Goal: Information Seeking & Learning: Understand process/instructions

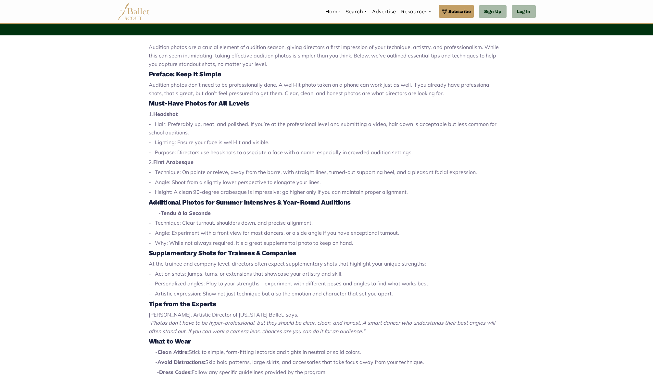
scroll to position [254, 0]
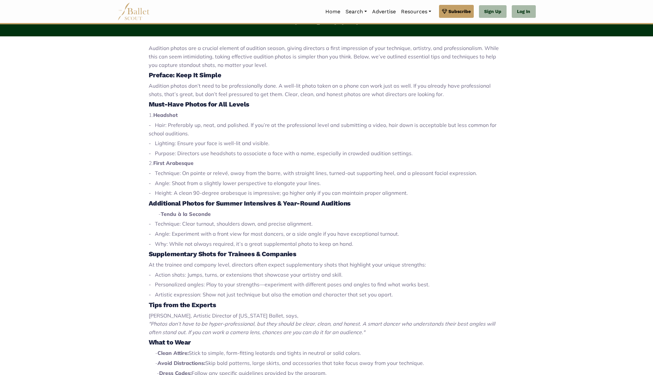
drag, startPoint x: 211, startPoint y: 211, endPoint x: 163, endPoint y: 213, distance: 47.8
click at [163, 213] on strong "Tendu à la Seconde" at bounding box center [186, 214] width 50 height 6
copy strong "Tendu à la Seconde"
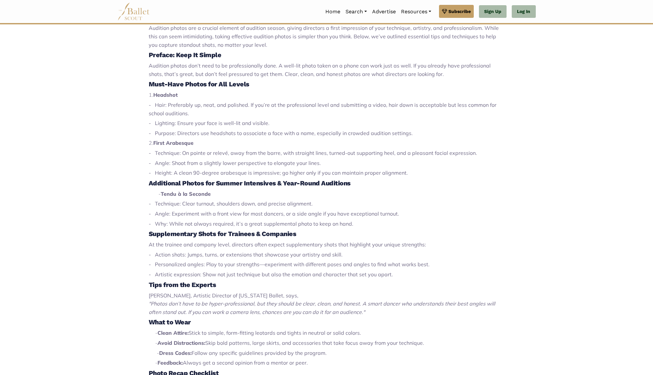
scroll to position [274, 0]
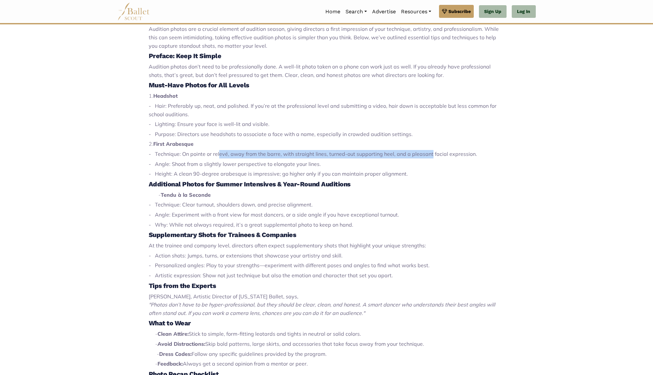
drag, startPoint x: 204, startPoint y: 151, endPoint x: 413, endPoint y: 153, distance: 209.2
click at [413, 153] on span "- Technique: On pointe or relevé, away from the barre, with straight lines, tur…" at bounding box center [313, 154] width 328 height 6
copy span "On pointe or relevé, away from the barre, with straight lines, turned-out suppo…"
drag, startPoint x: 211, startPoint y: 192, endPoint x: 163, endPoint y: 191, distance: 48.4
click at [163, 192] on strong "Tendu à la Seconde" at bounding box center [186, 195] width 50 height 6
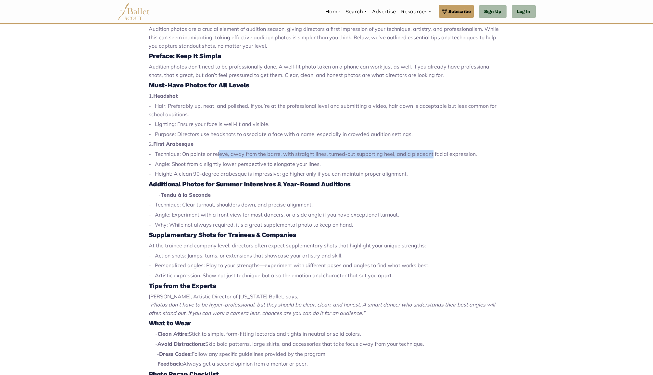
copy strong "Tendu à la Seconde"
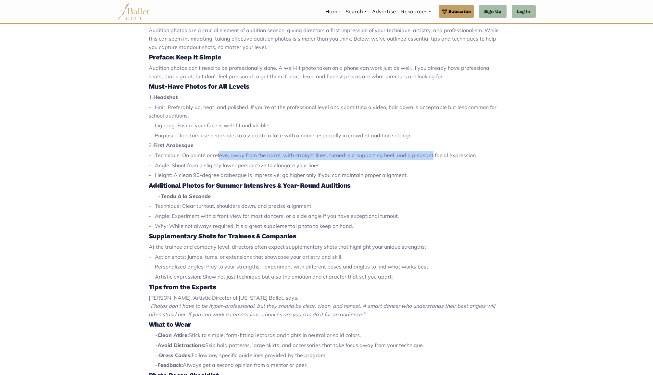
scroll to position [274, 0]
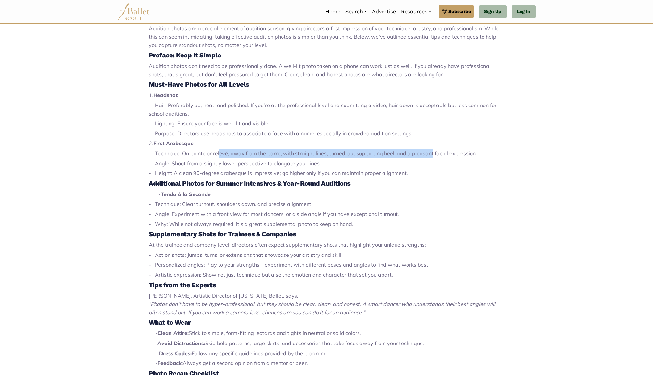
drag, startPoint x: 204, startPoint y: 201, endPoint x: 339, endPoint y: 202, distance: 134.5
click at [339, 202] on p "- Technique: Clear turnout, shoulders down, and precise alignment." at bounding box center [327, 204] width 356 height 8
copy span "Clear turnout, shoulders down, and precise alignment."
drag, startPoint x: 163, startPoint y: 191, endPoint x: 217, endPoint y: 188, distance: 54.3
click at [217, 190] on p "- Tendu à la Seconde" at bounding box center [327, 194] width 356 height 8
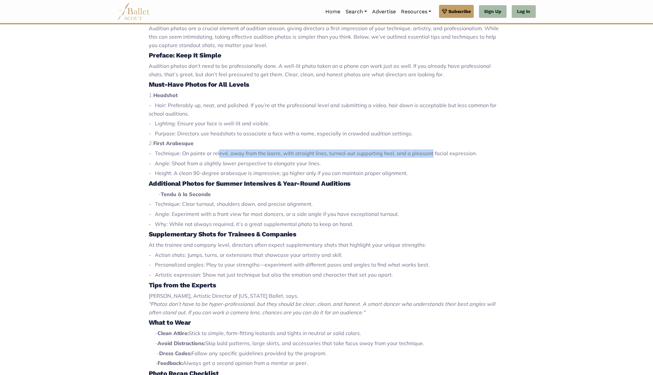
copy strong "Tendu à la Seconde"
drag, startPoint x: 162, startPoint y: 271, endPoint x: 397, endPoint y: 269, distance: 234.2
click at [393, 271] on span "- Artistic expression: Show not just technique but also the emotion and charact…" at bounding box center [271, 274] width 244 height 6
copy span "Artistic expression: Show not just technique but also the emotion and character…"
